Goal: Task Accomplishment & Management: Manage account settings

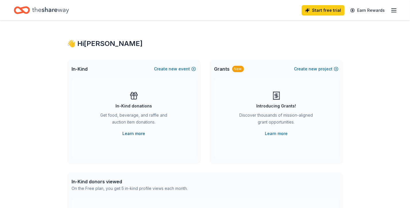
click at [133, 134] on link "Learn more" at bounding box center [133, 133] width 23 height 7
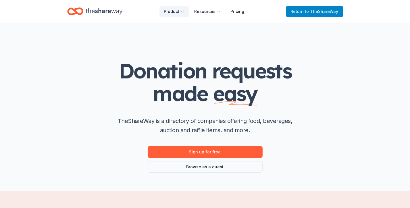
click at [301, 9] on span "Return to TheShareWay" at bounding box center [315, 11] width 48 height 7
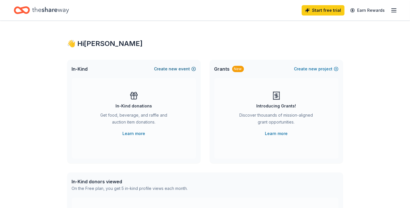
click at [193, 68] on button "Create new event" at bounding box center [175, 69] width 42 height 7
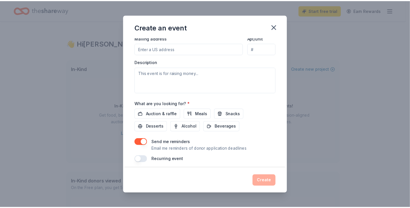
scroll to position [144, 0]
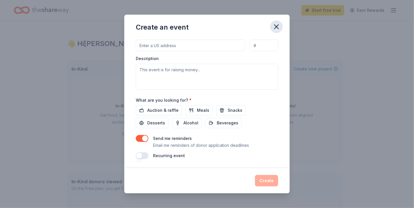
click at [275, 27] on icon "button" at bounding box center [277, 27] width 8 height 8
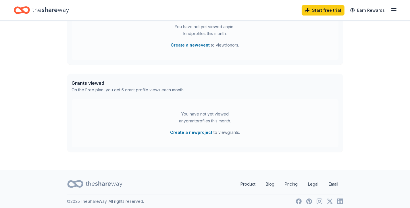
scroll to position [190, 0]
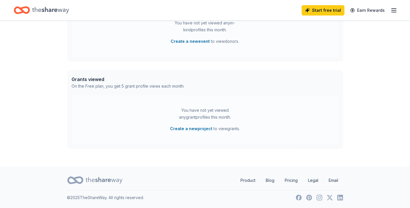
click at [393, 9] on icon "button" at bounding box center [394, 10] width 7 height 7
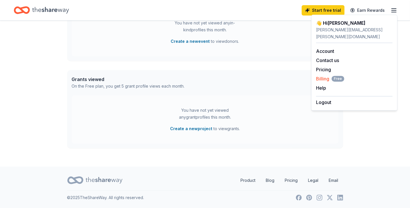
click at [322, 75] on span "Billing Free" at bounding box center [330, 78] width 28 height 7
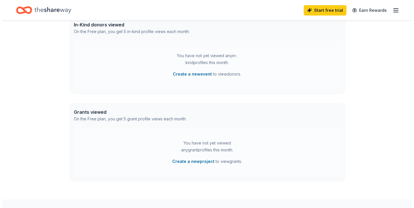
scroll to position [161, 0]
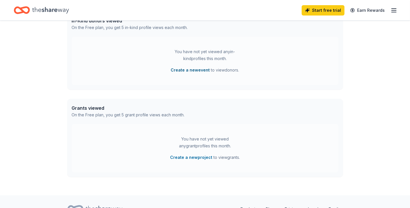
click at [189, 70] on button "Create a new event" at bounding box center [190, 70] width 39 height 7
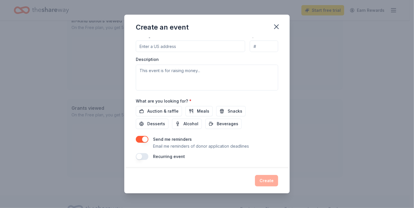
scroll to position [144, 0]
click at [140, 155] on button "button" at bounding box center [142, 155] width 13 height 7
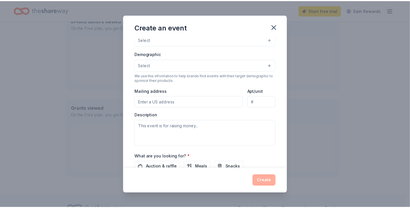
scroll to position [84, 0]
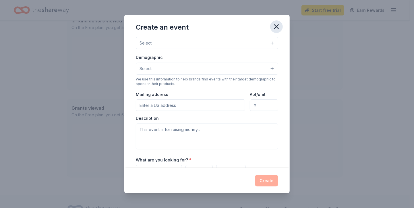
click at [277, 28] on icon "button" at bounding box center [277, 27] width 8 height 8
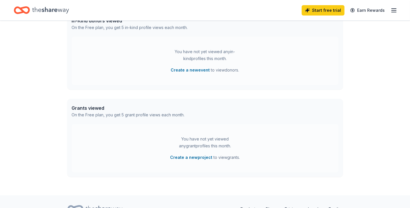
click at [393, 10] on icon "button" at bounding box center [394, 10] width 7 height 7
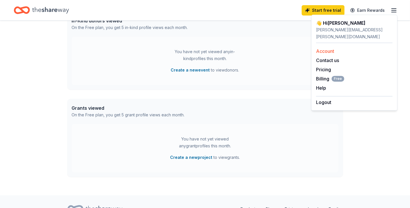
click at [322, 48] on link "Account" at bounding box center [325, 51] width 18 height 6
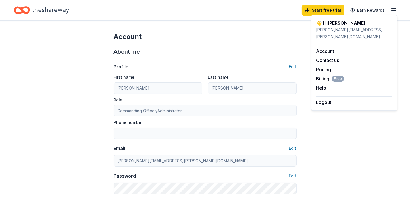
scroll to position [182, 0]
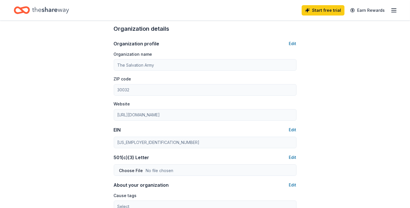
drag, startPoint x: 413, startPoint y: 197, endPoint x: 386, endPoint y: 35, distance: 164.3
click at [386, 35] on div "Account About me Profile Edit First name [PERSON_NAME] Last name [PERSON_NAME] …" at bounding box center [205, 95] width 410 height 513
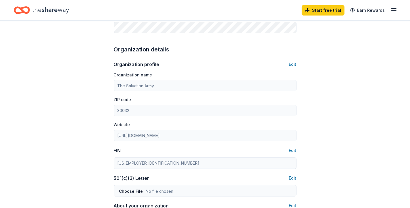
scroll to position [0, 0]
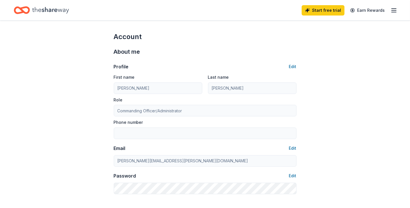
click at [393, 11] on icon "button" at bounding box center [394, 10] width 7 height 7
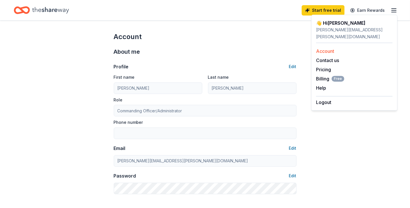
click at [333, 48] on link "Account" at bounding box center [325, 51] width 18 height 6
click at [324, 67] on link "Pricing" at bounding box center [323, 70] width 15 height 6
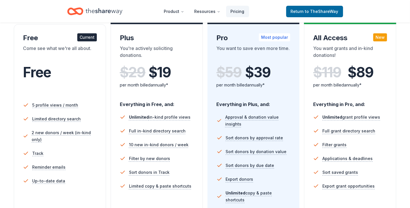
scroll to position [103, 0]
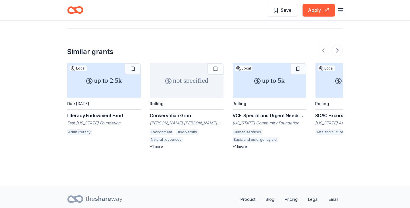
scroll to position [645, 0]
click at [337, 45] on button at bounding box center [337, 50] width 11 height 11
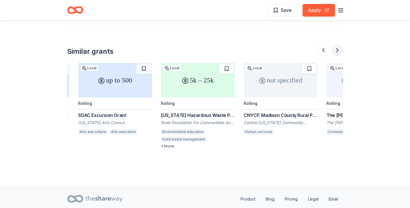
scroll to position [0, 248]
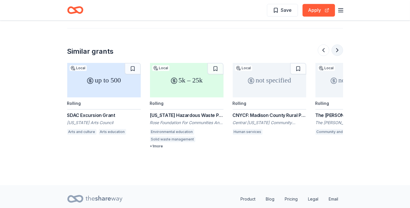
click at [337, 45] on button at bounding box center [337, 50] width 11 height 11
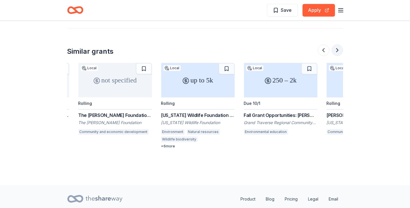
scroll to position [0, 497]
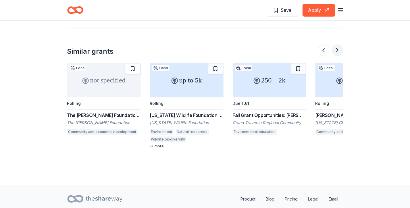
click at [337, 45] on button at bounding box center [337, 50] width 11 height 11
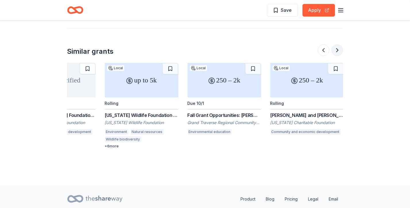
scroll to position [0, 543]
click at [337, 45] on div at bounding box center [330, 50] width 25 height 11
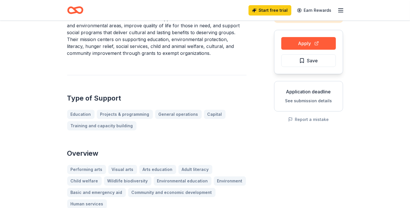
scroll to position [45, 0]
